Goal: Task Accomplishment & Management: Use online tool/utility

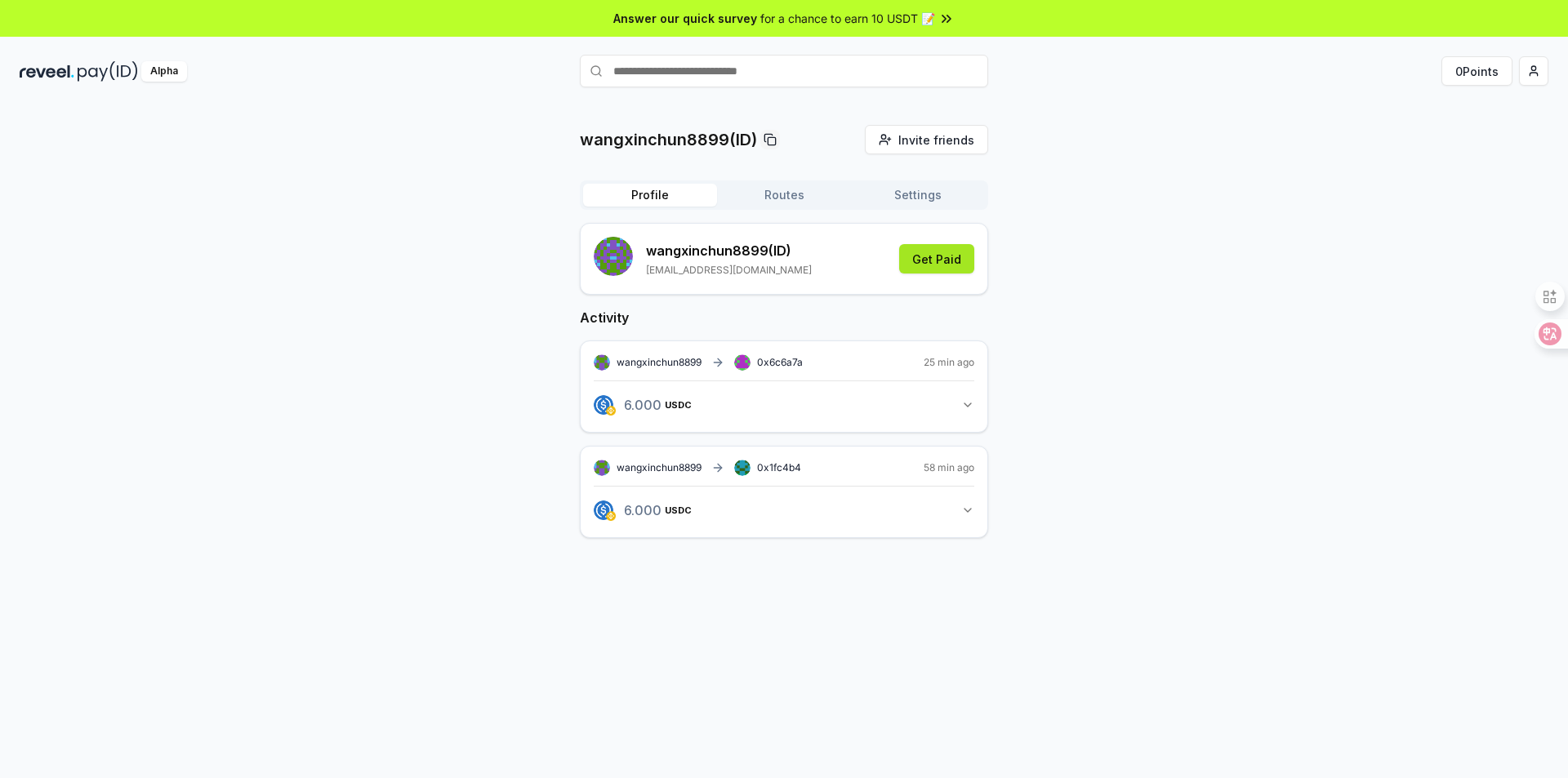
click at [934, 266] on button "Get Paid" at bounding box center [936, 259] width 75 height 30
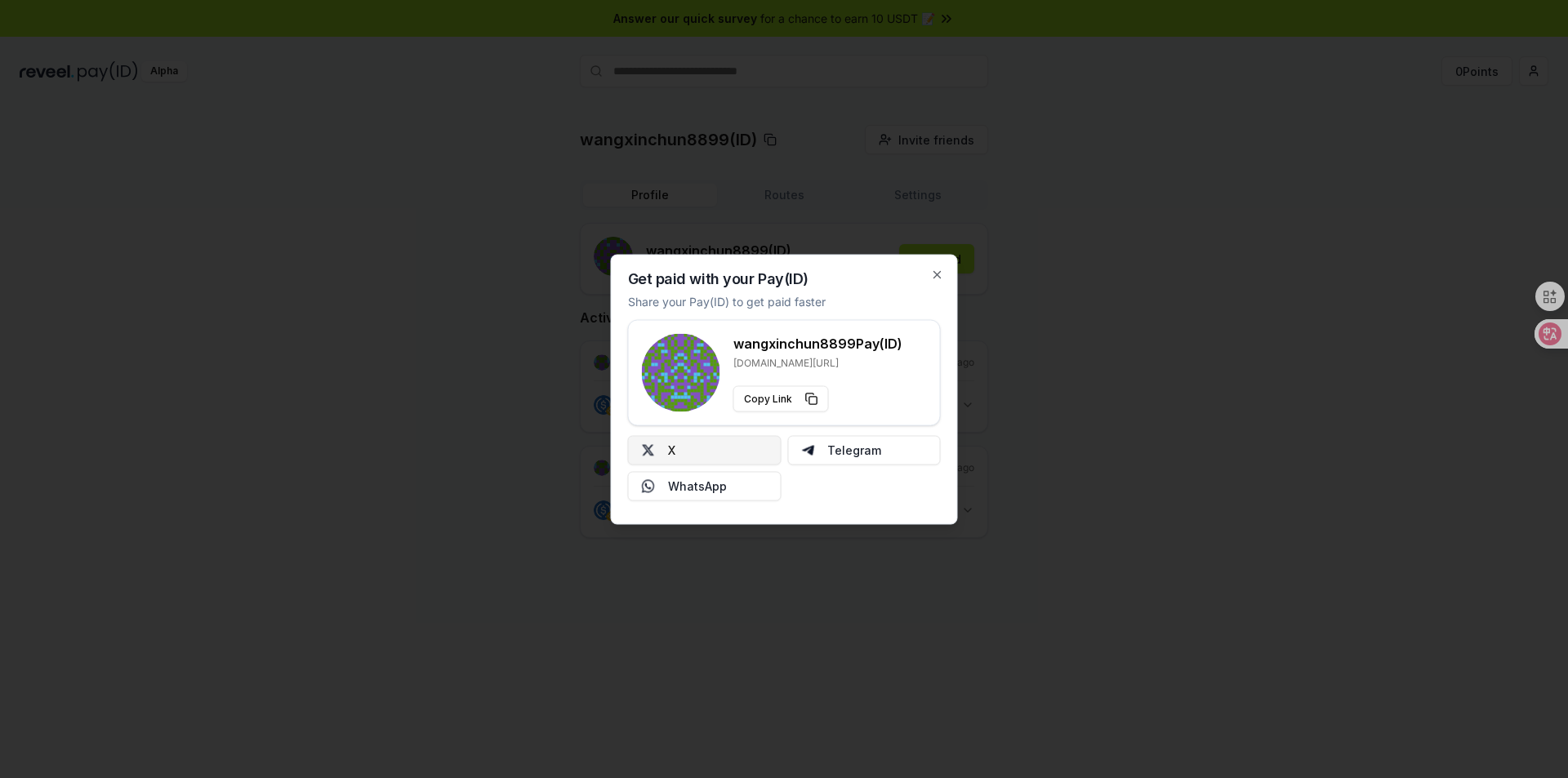
click at [708, 447] on button "X" at bounding box center [704, 450] width 154 height 30
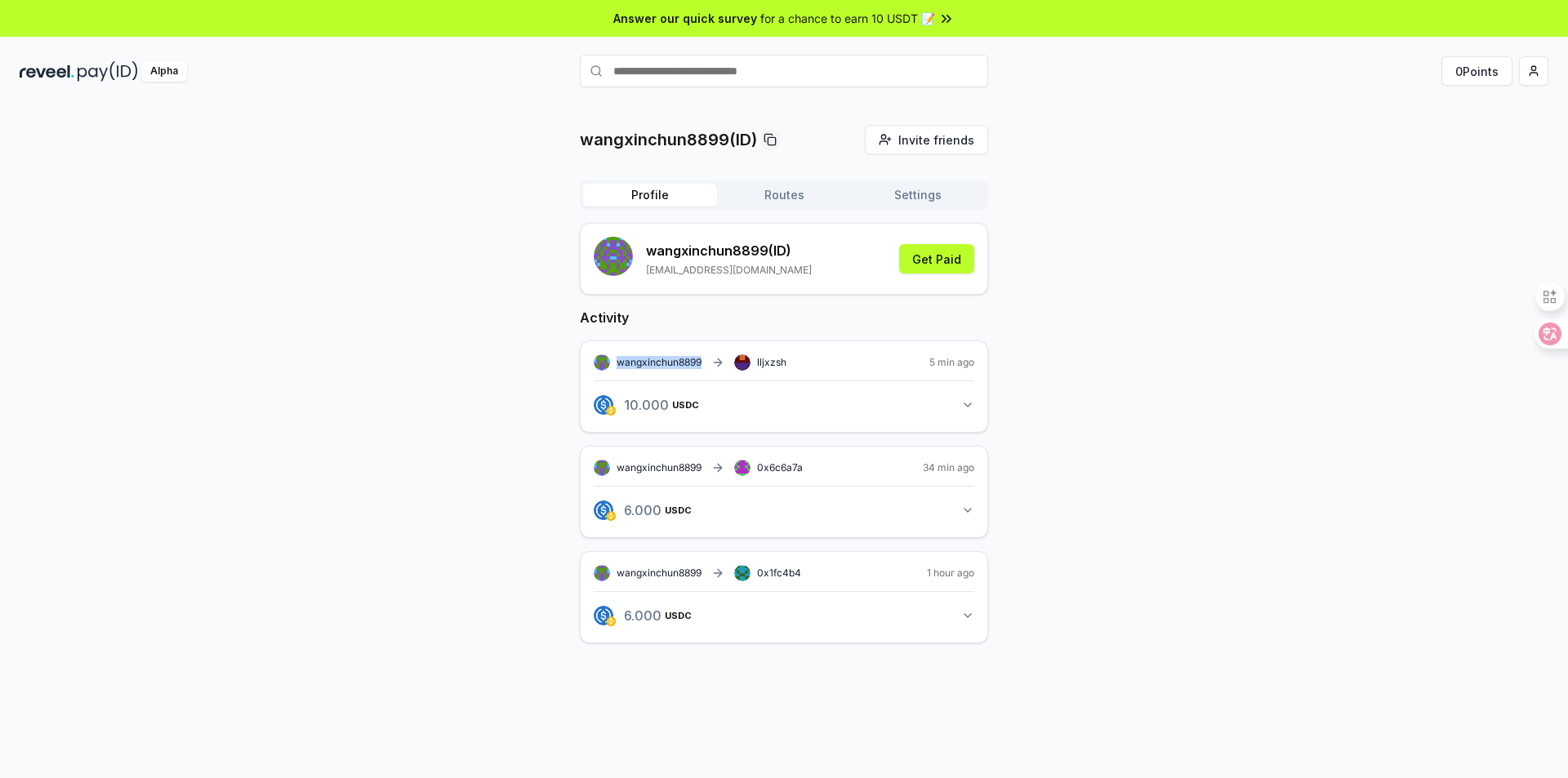
drag, startPoint x: 617, startPoint y: 359, endPoint x: 704, endPoint y: 359, distance: 87.0
click at [704, 359] on div "wangxinchun8899 lljxzsh" at bounding box center [690, 363] width 193 height 16
copy span "wangxinchun8899"
